Goal: Submit feedback/report problem

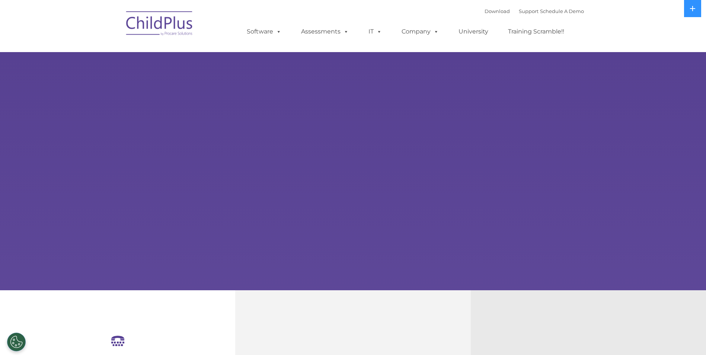
select select "MEDIUM"
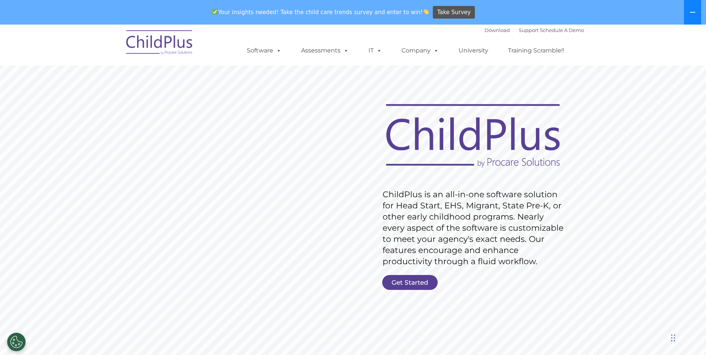
click at [699, 10] on button at bounding box center [692, 12] width 17 height 25
